Goal: Navigation & Orientation: Find specific page/section

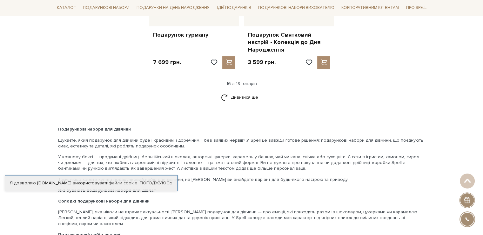
scroll to position [858, 0]
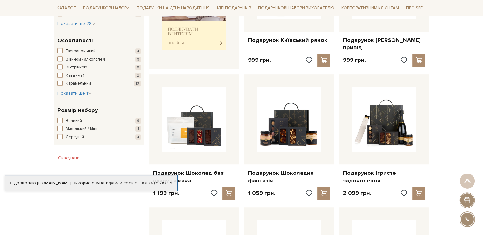
scroll to position [477, 0]
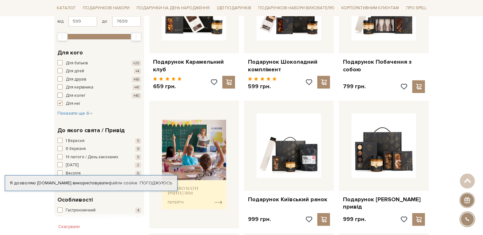
click at [60, 93] on span "button" at bounding box center [60, 95] width 5 height 5
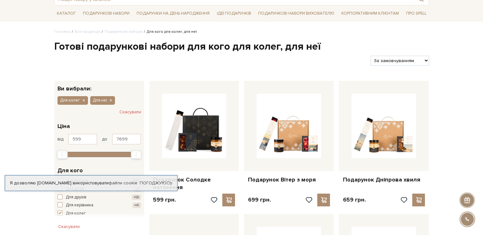
scroll to position [127, 0]
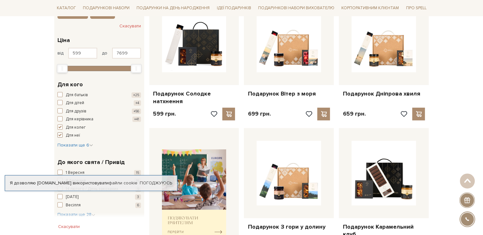
click at [61, 134] on span "button" at bounding box center [60, 134] width 5 height 5
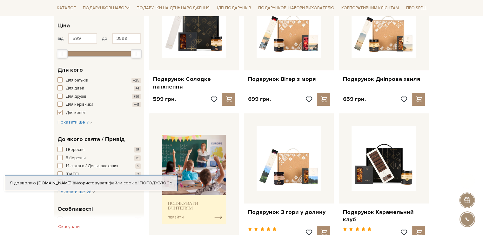
scroll to position [159, 0]
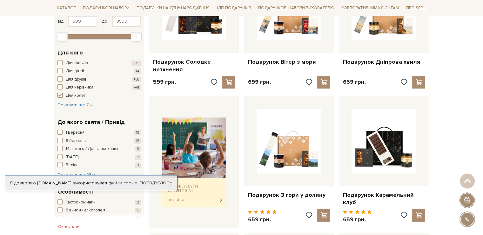
click at [61, 94] on span "button" at bounding box center [60, 95] width 5 height 5
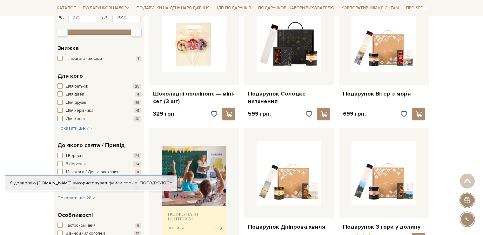
click at [60, 117] on span "button" at bounding box center [60, 118] width 5 height 5
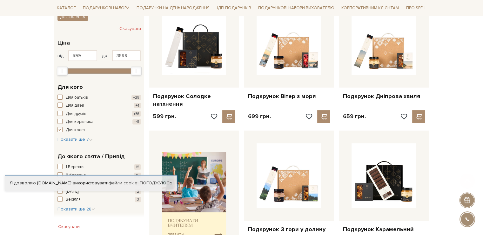
scroll to position [127, 0]
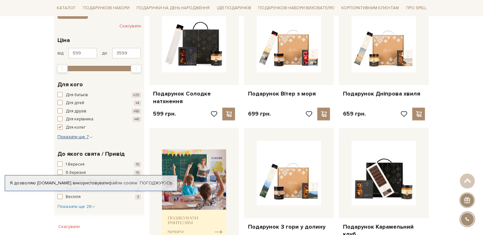
click at [90, 135] on icon "button" at bounding box center [91, 137] width 4 height 4
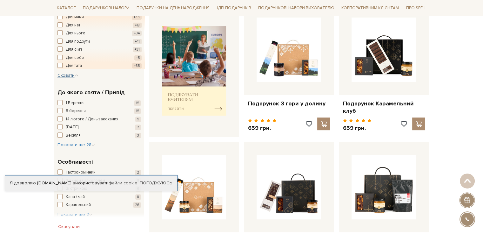
scroll to position [254, 0]
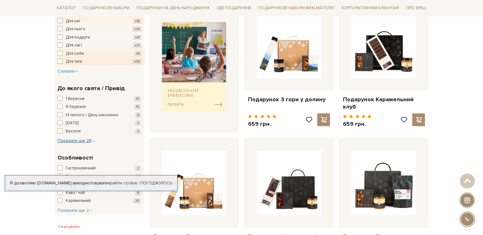
click at [93, 140] on div at bounding box center [241, 117] width 483 height 235
click at [94, 141] on icon "button" at bounding box center [94, 141] width 4 height 4
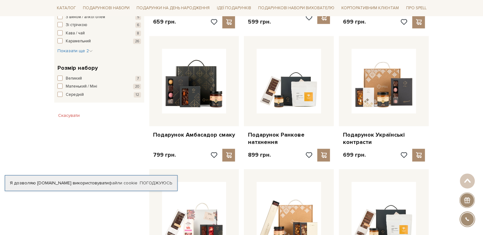
scroll to position [509, 0]
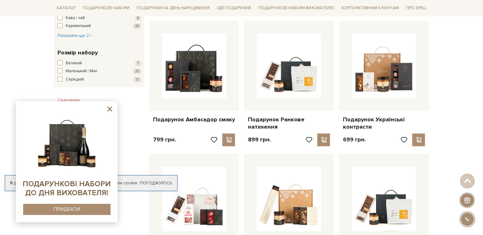
click at [111, 107] on icon at bounding box center [110, 109] width 8 height 8
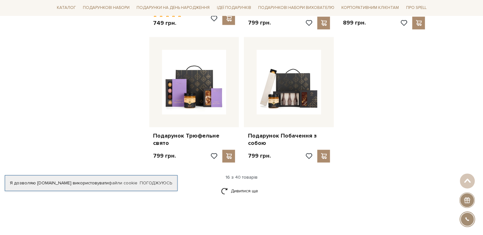
scroll to position [763, 0]
